Goal: Navigation & Orientation: Find specific page/section

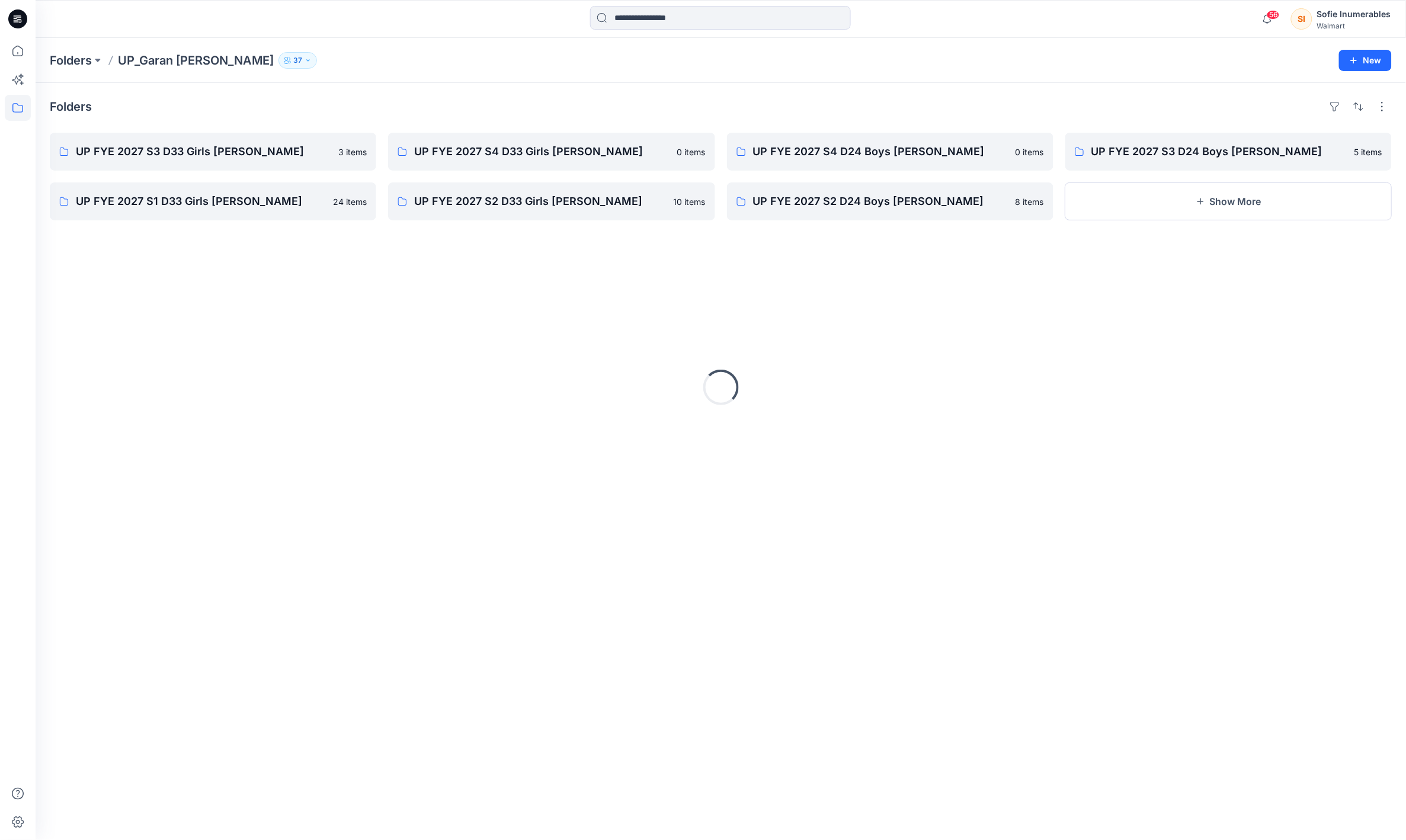
click at [25, 103] on icon at bounding box center [18, 108] width 26 height 26
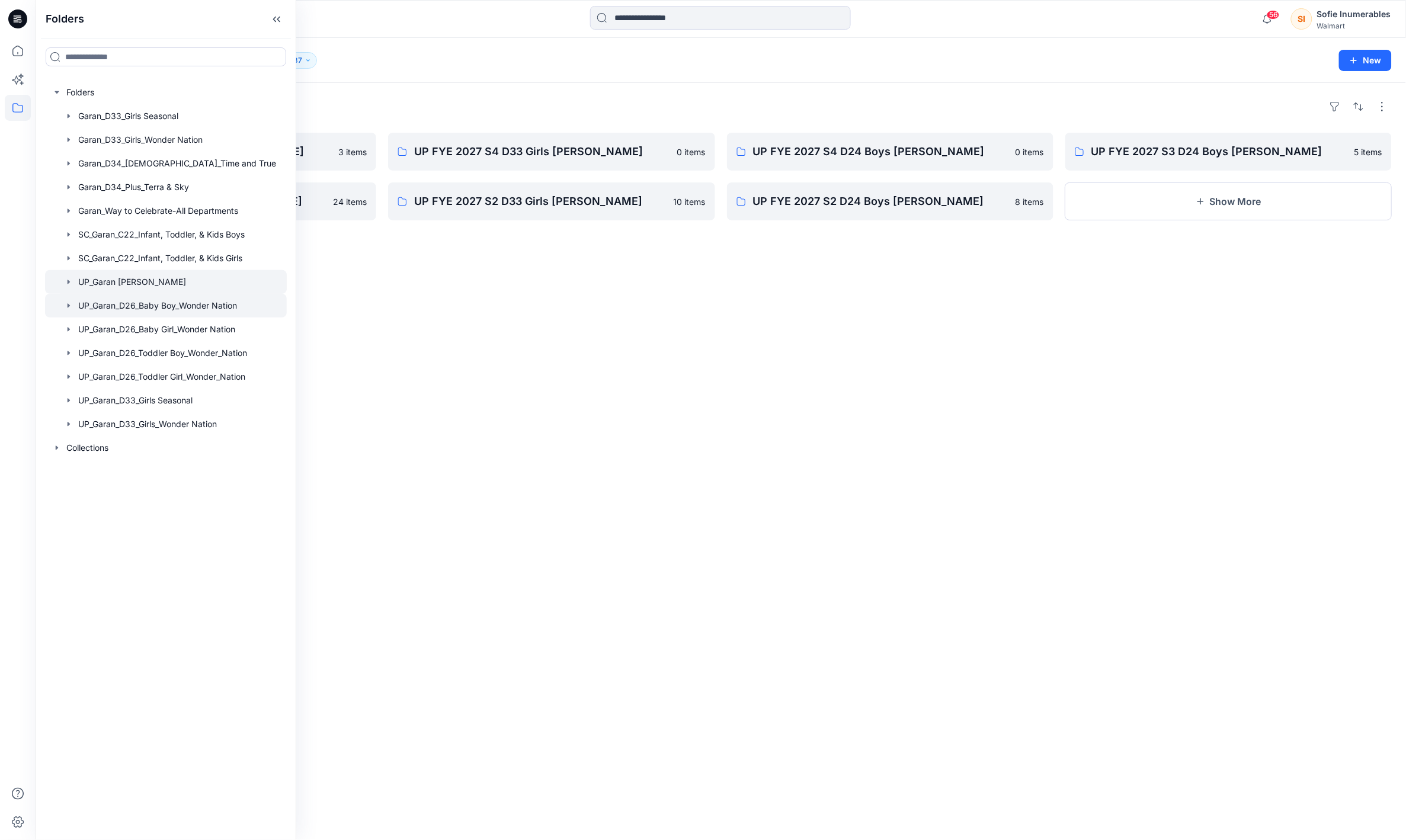
click at [74, 310] on icon "button" at bounding box center [68, 305] width 10 height 10
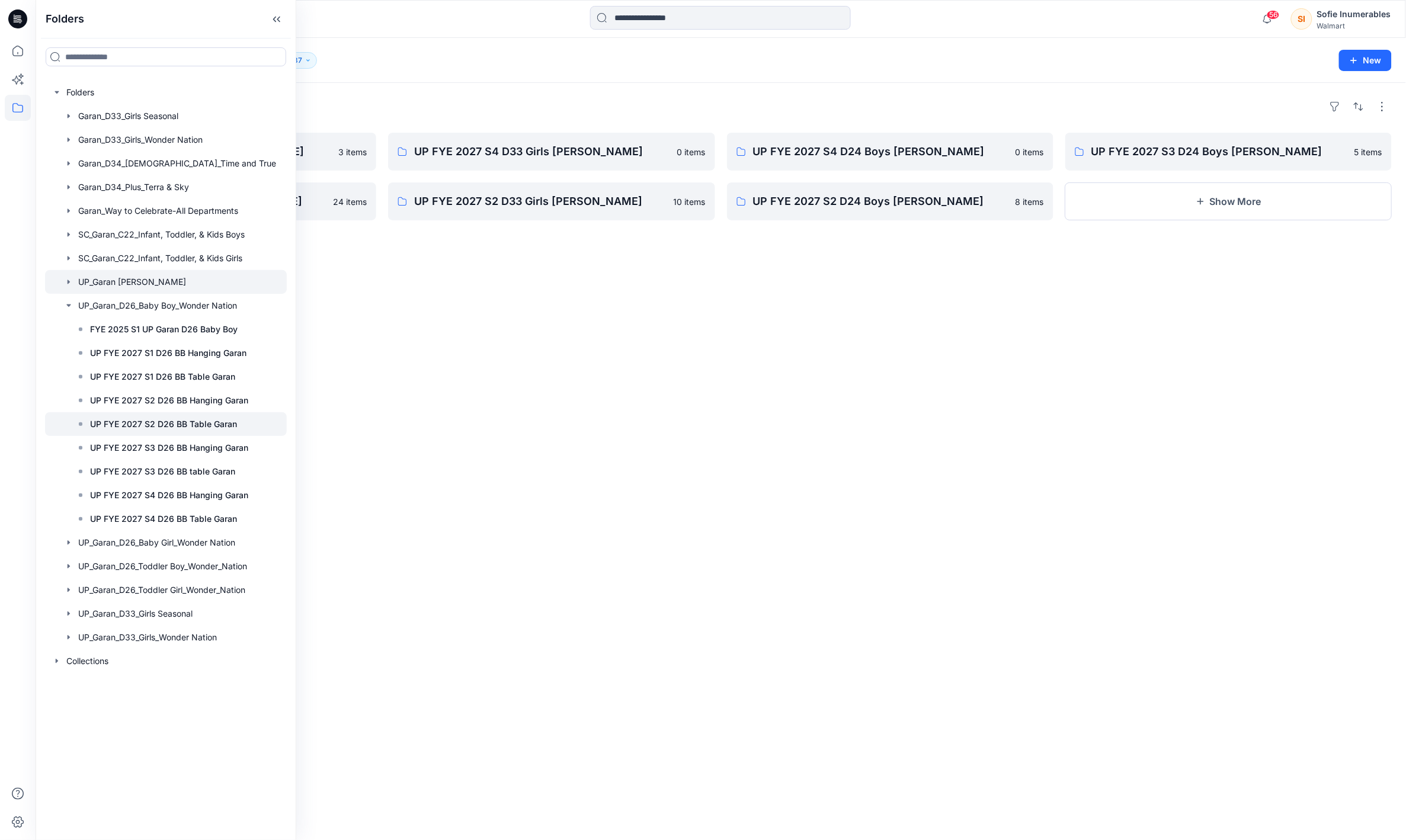
click at [224, 431] on p "UP FYE 2027 S2 D26 BB Table Garan" at bounding box center [163, 424] width 146 height 14
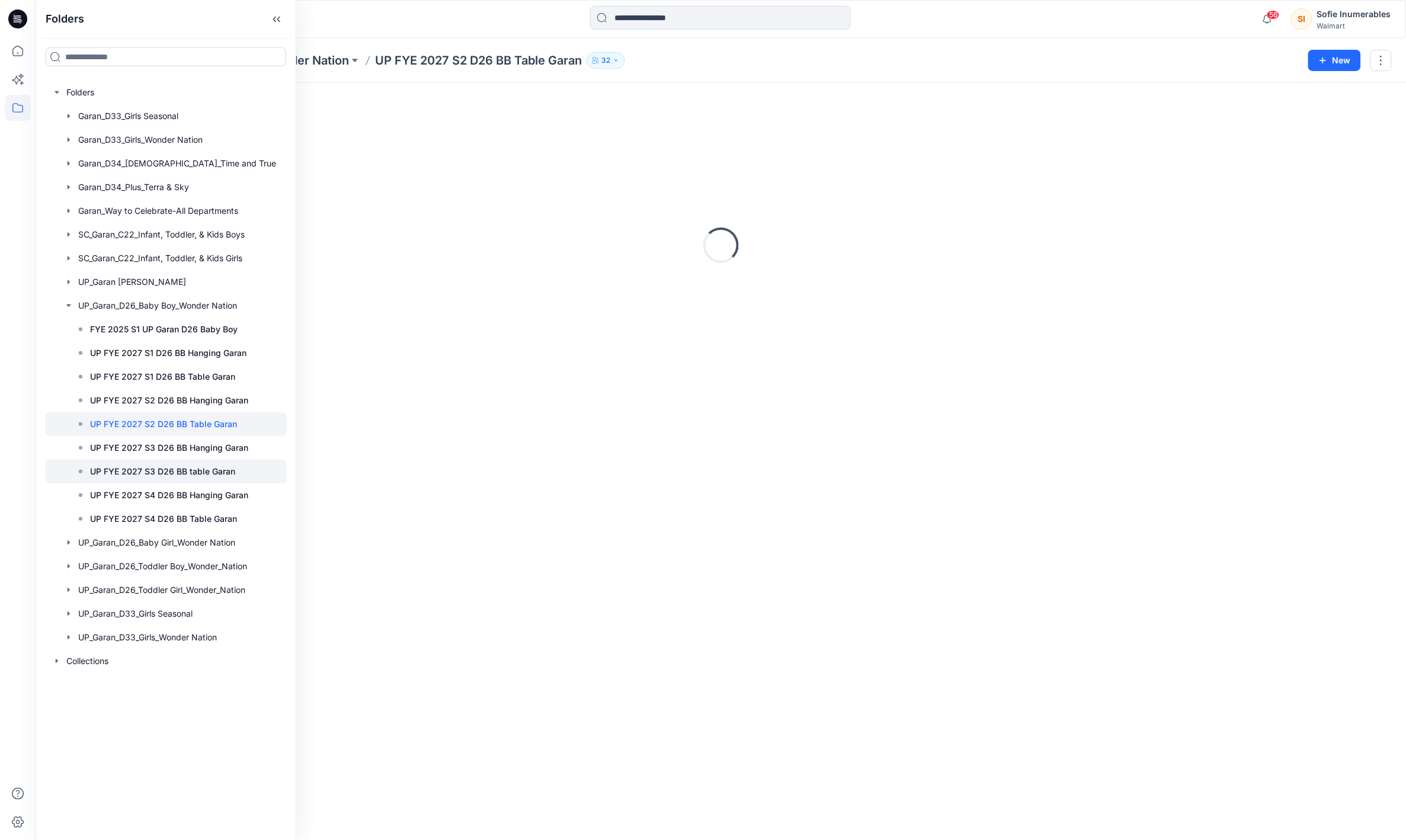
click at [225, 479] on p "UP FYE 2027 S3 D26 BB table Garan" at bounding box center [162, 471] width 145 height 14
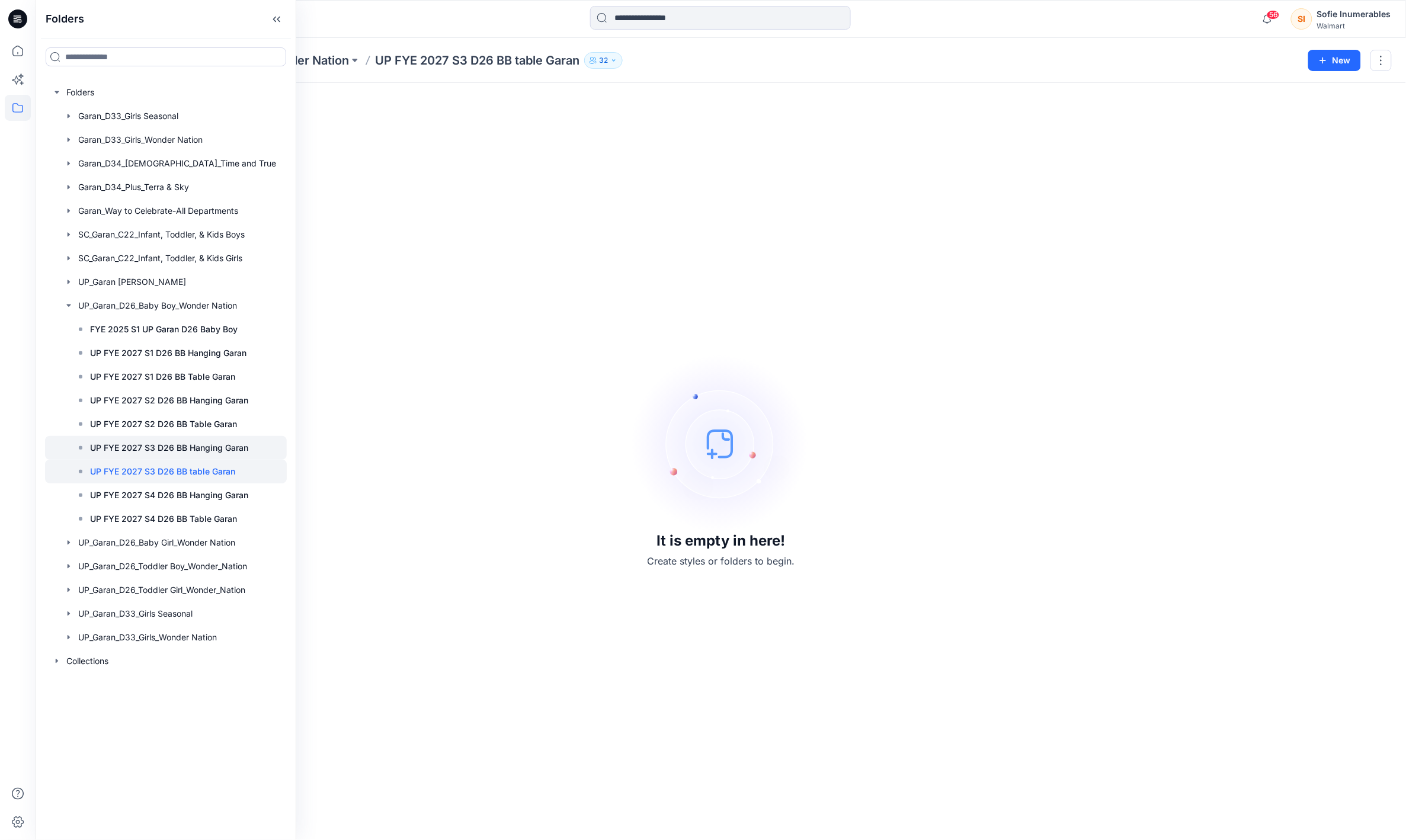
drag, startPoint x: 208, startPoint y: 514, endPoint x: 230, endPoint y: 495, distance: 29.1
click at [208, 479] on p "UP FYE 2027 S3 D26 BB table Garan" at bounding box center [162, 471] width 145 height 14
click at [219, 459] on div "UP FYE 2027 S3 D26 BB Hanging Garan" at bounding box center [177, 447] width 218 height 24
click at [80, 554] on div at bounding box center [166, 542] width 242 height 24
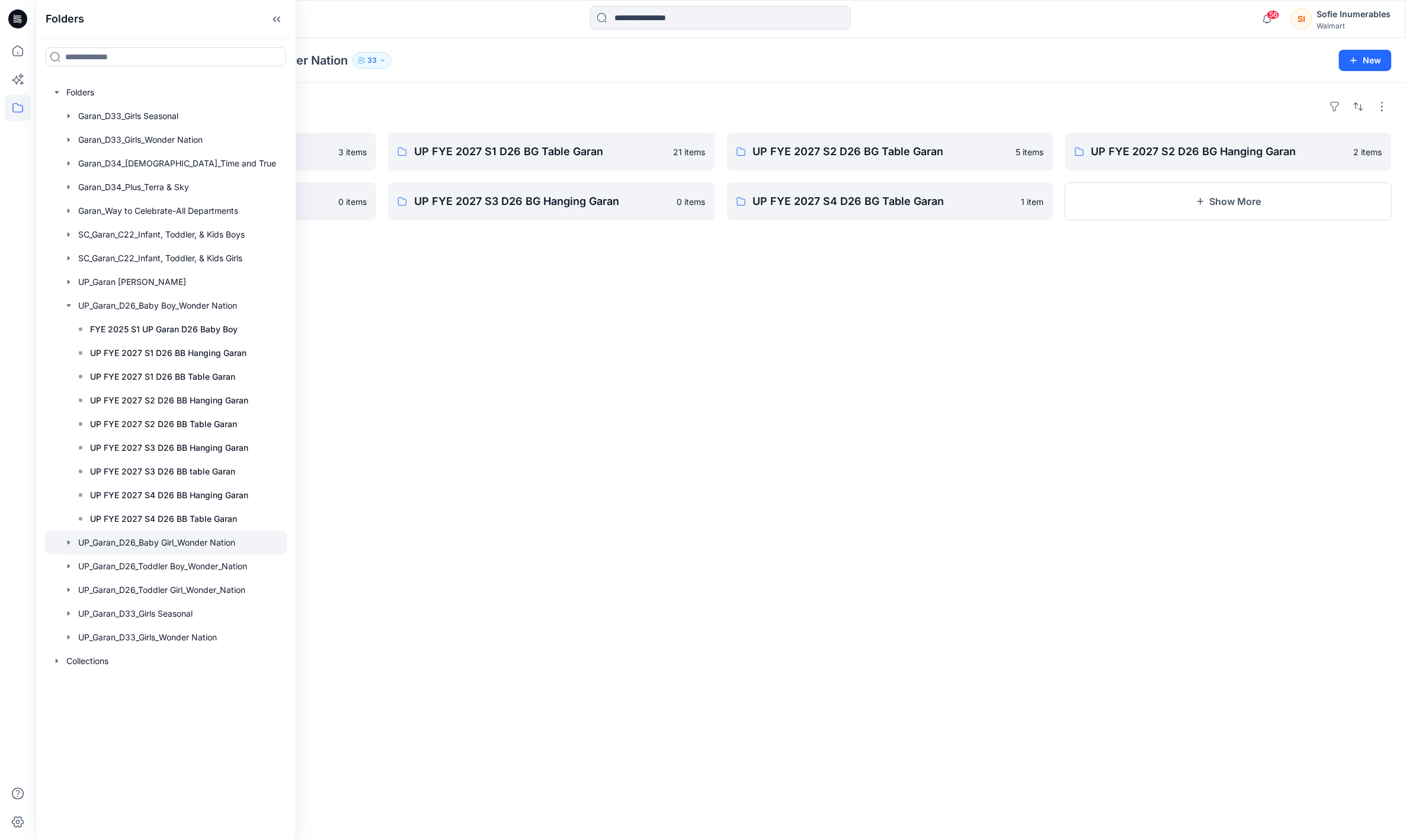
click at [70, 545] on icon "button" at bounding box center [68, 542] width 3 height 4
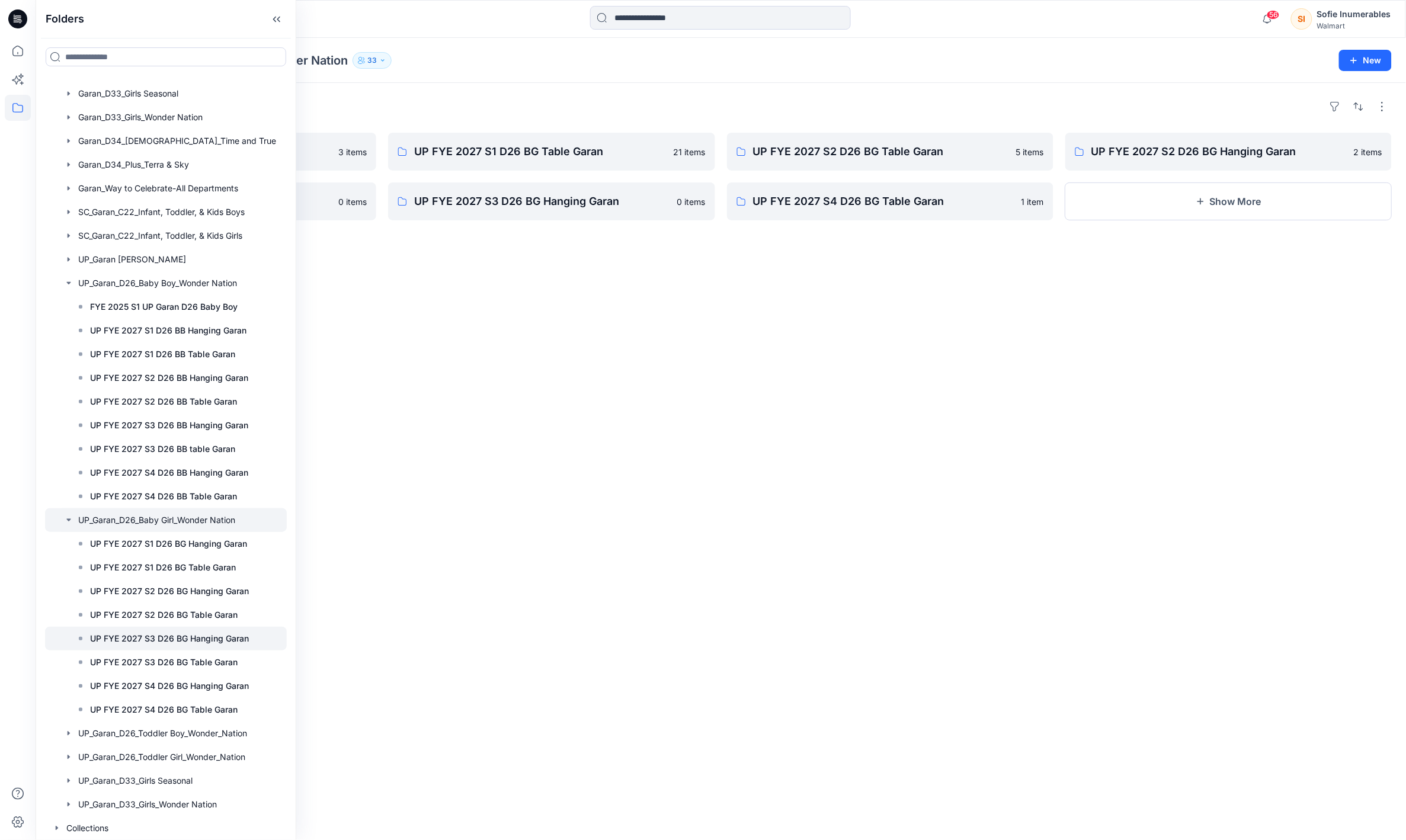
scroll to position [36, 0]
click at [136, 645] on p "UP FYE 2027 S3 D26 BG Hanging Garan" at bounding box center [169, 638] width 159 height 14
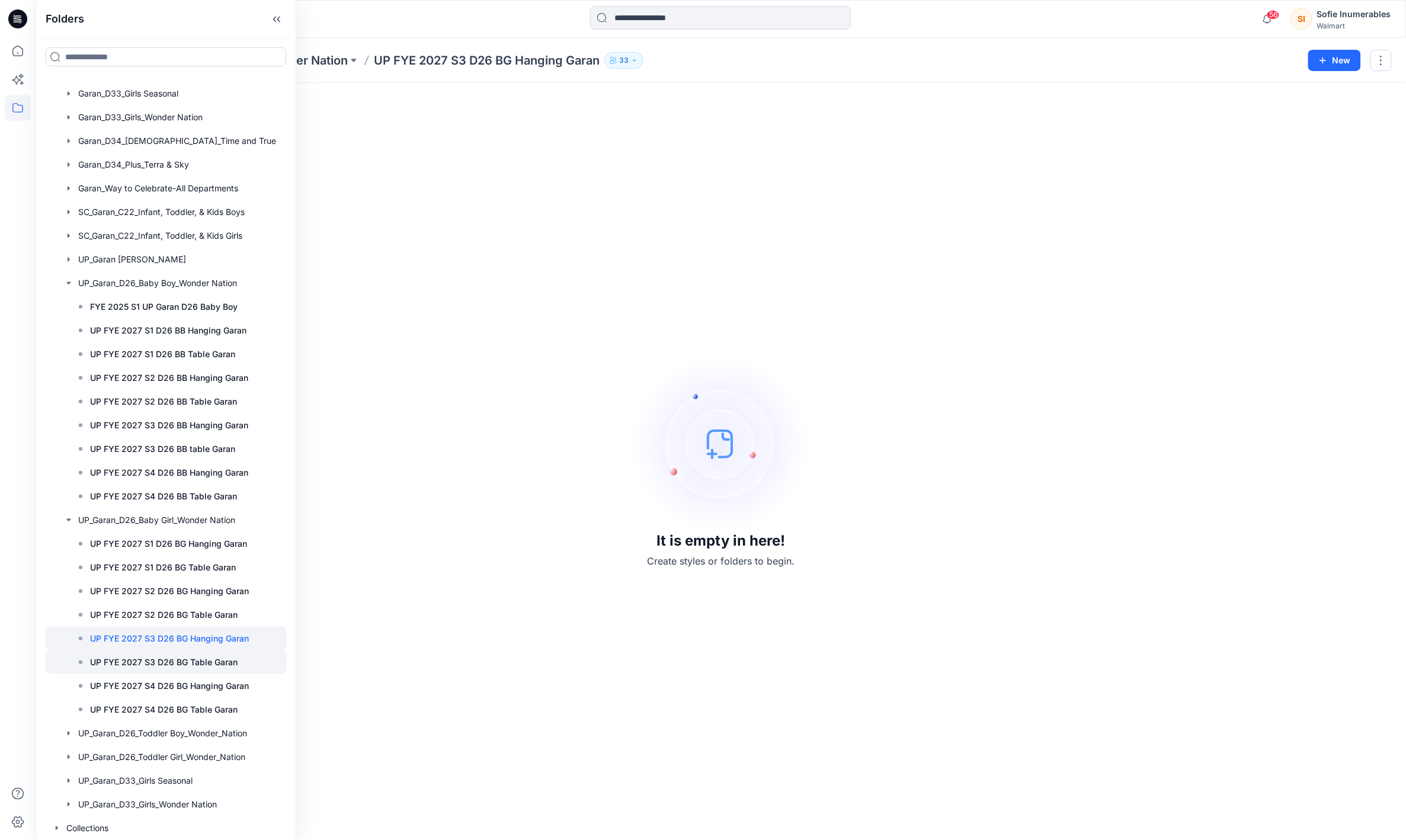
click at [150, 669] on p "UP FYE 2027 S3 D26 BG Table Garan" at bounding box center [164, 662] width 147 height 14
click at [251, 460] on div "UP FYE 2027 S3 D26 BB table Garan" at bounding box center [177, 448] width 218 height 24
click at [235, 456] on p "UP FYE 2027 S3 D26 BB table Garan" at bounding box center [162, 449] width 145 height 14
click at [232, 456] on p "UP FYE 2027 S3 D26 BB table Garan" at bounding box center [162, 449] width 145 height 14
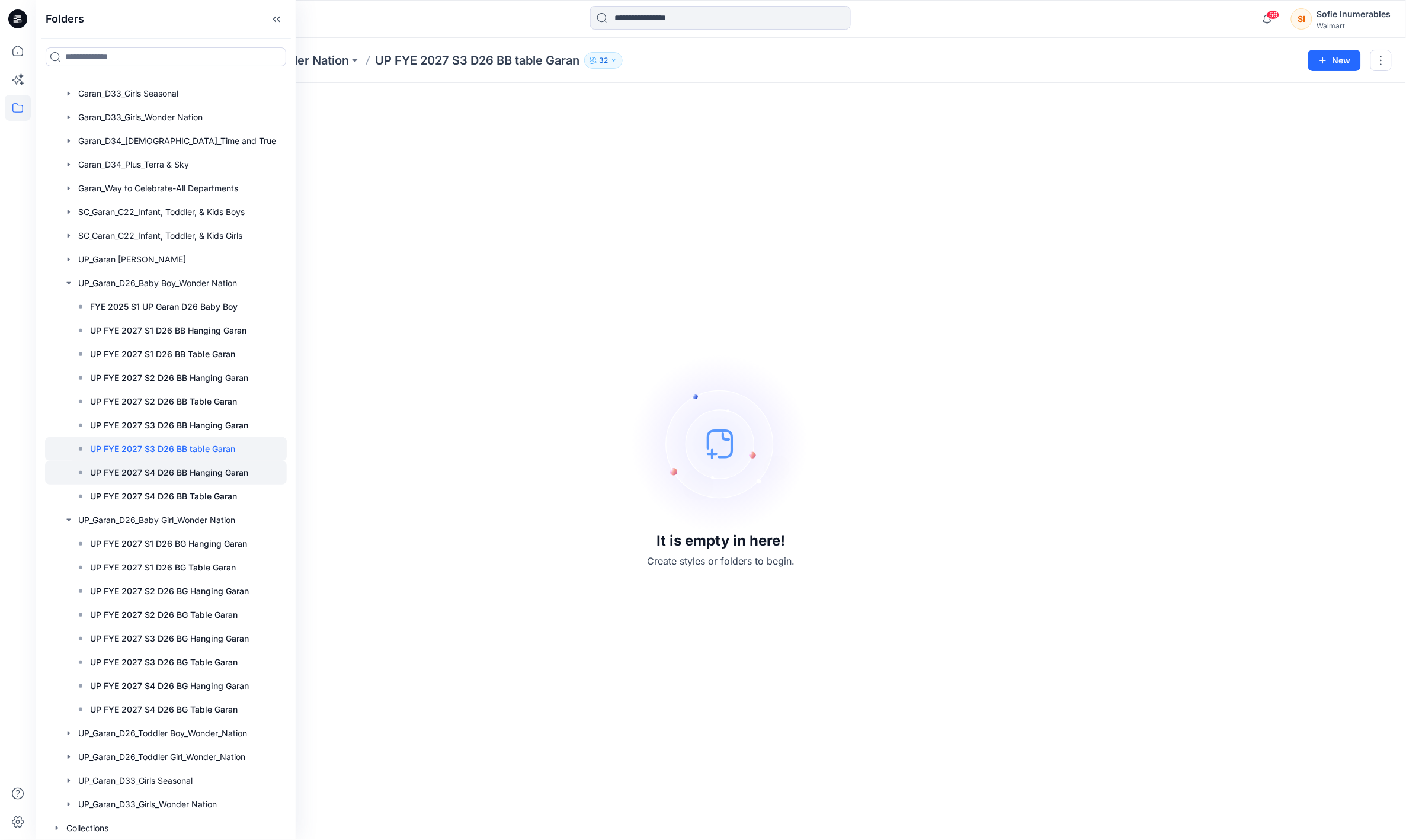
click at [236, 480] on p "UP FYE 2027 S4 D26 BB Hanging Garan" at bounding box center [169, 473] width 158 height 14
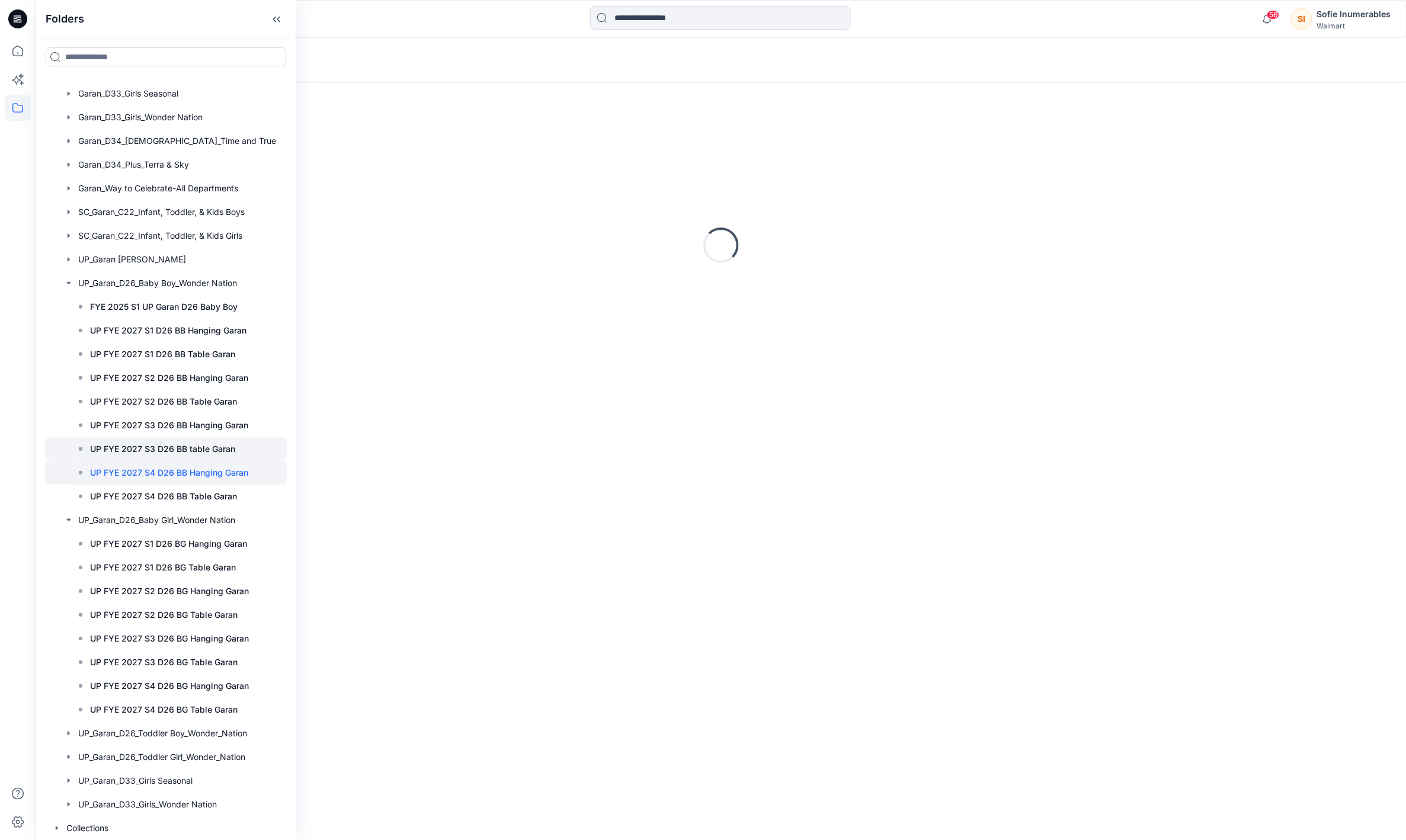
click at [235, 456] on p "UP FYE 2027 S3 D26 BB table Garan" at bounding box center [162, 449] width 145 height 14
